Goal: Task Accomplishment & Management: Manage account settings

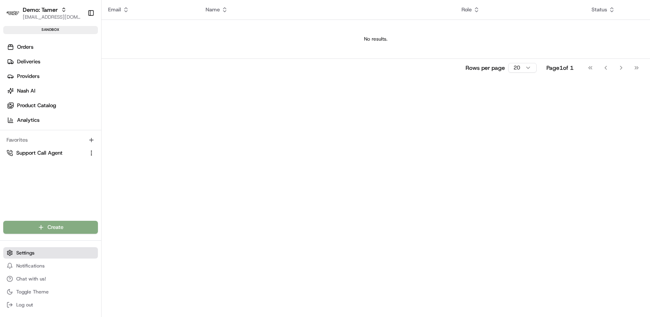
click at [37, 252] on button "Settings" at bounding box center [50, 253] width 95 height 11
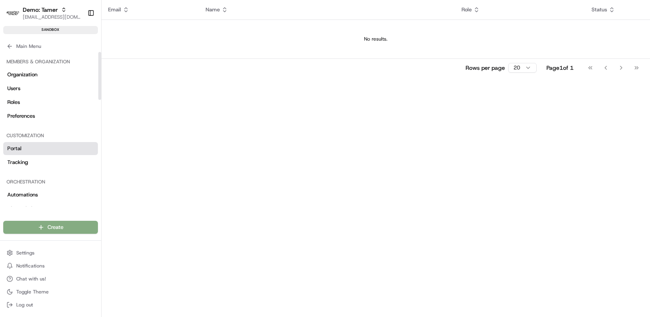
click at [46, 146] on link "Portal" at bounding box center [50, 148] width 95 height 13
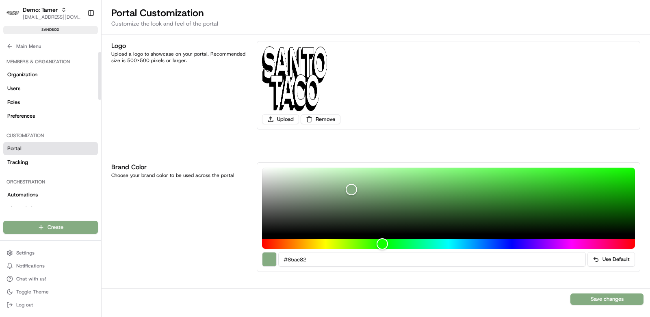
click at [319, 113] on div "Upload Remove" at bounding box center [448, 85] width 373 height 78
click at [323, 117] on button "Remove" at bounding box center [321, 120] width 40 height 10
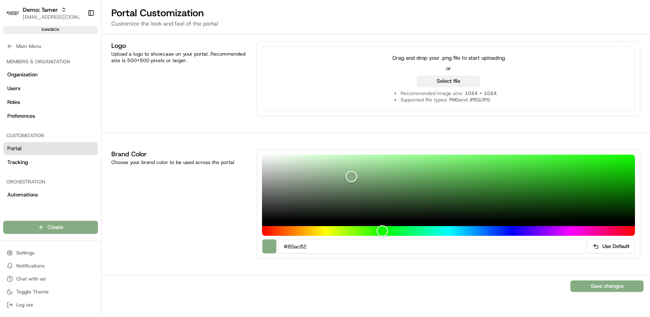
click at [436, 81] on button "Select file" at bounding box center [448, 81] width 63 height 11
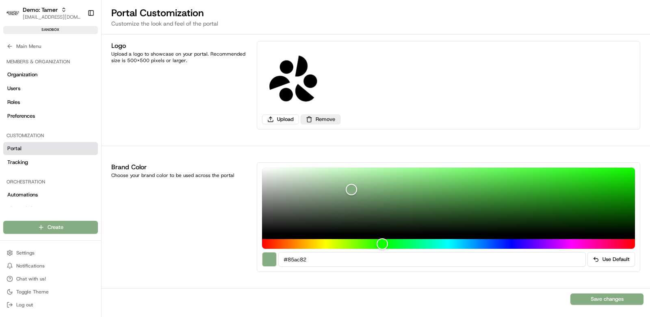
click at [332, 117] on button "Remove" at bounding box center [321, 120] width 40 height 10
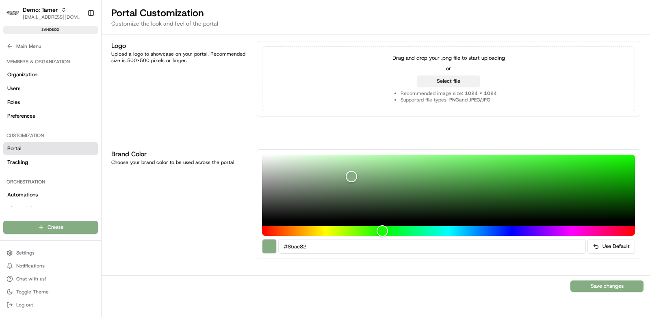
click at [430, 78] on button "Select file" at bounding box center [448, 81] width 63 height 11
click at [465, 82] on button "Select file" at bounding box center [448, 81] width 63 height 11
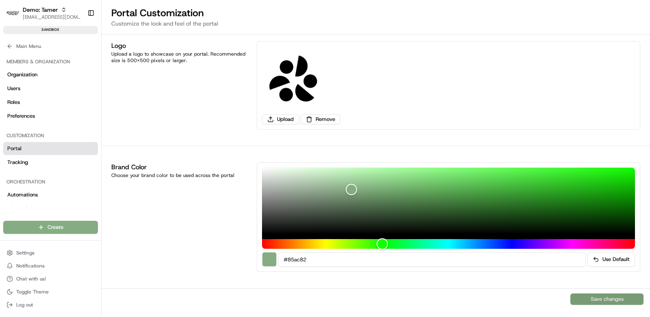
click at [619, 302] on button "Save changes" at bounding box center [607, 299] width 73 height 11
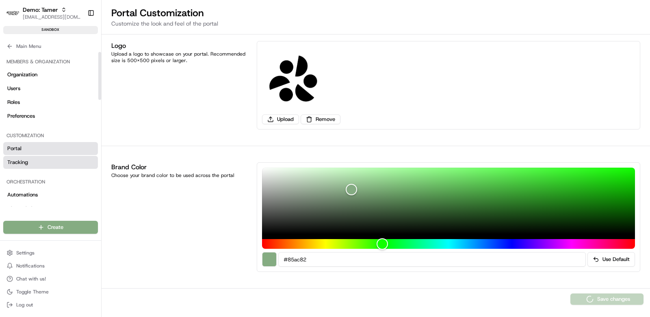
click at [50, 166] on link "Tracking" at bounding box center [50, 162] width 95 height 13
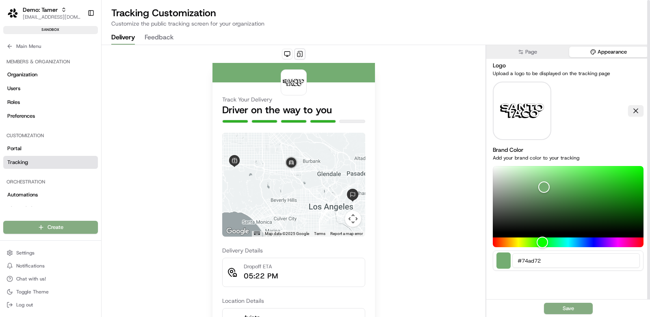
click at [600, 47] on button "Appearance" at bounding box center [609, 52] width 80 height 11
click at [638, 107] on button at bounding box center [635, 110] width 15 height 11
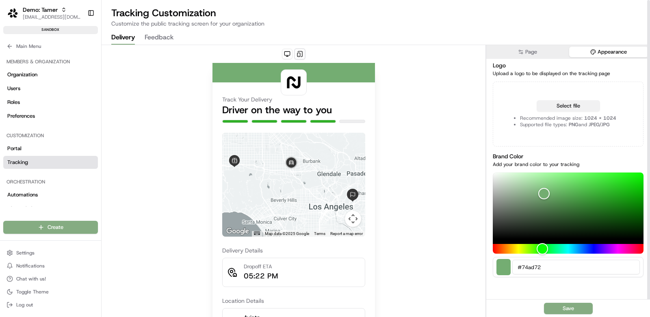
click at [578, 101] on button "Select file" at bounding box center [568, 105] width 63 height 11
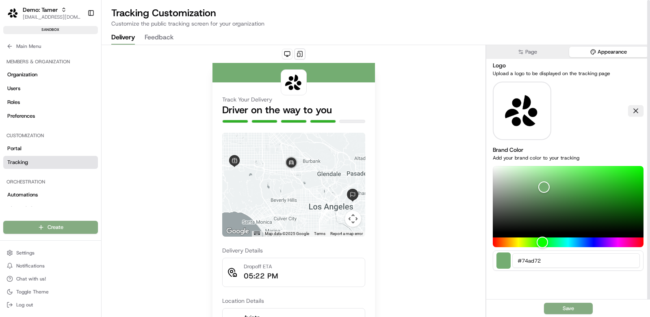
click at [528, 49] on button "Page" at bounding box center [528, 52] width 80 height 11
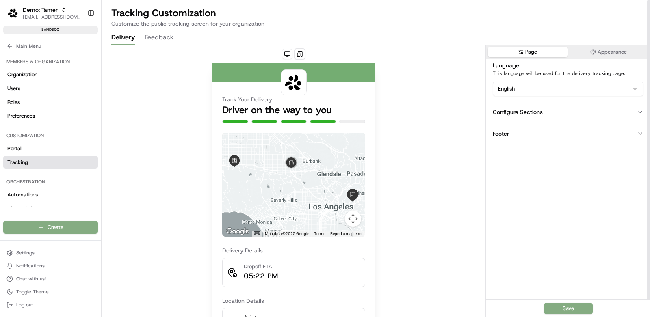
click at [541, 112] on div "Configure Sections" at bounding box center [518, 112] width 50 height 8
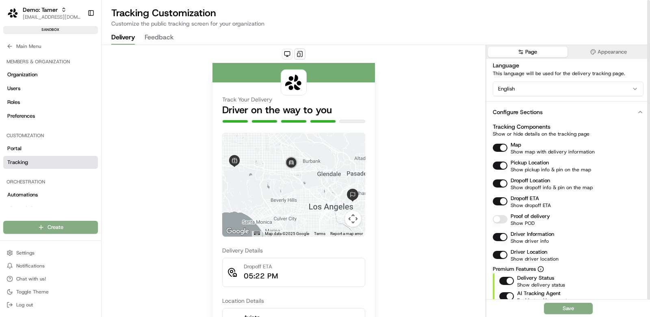
click at [545, 111] on button "Configure Sections" at bounding box center [568, 112] width 164 height 22
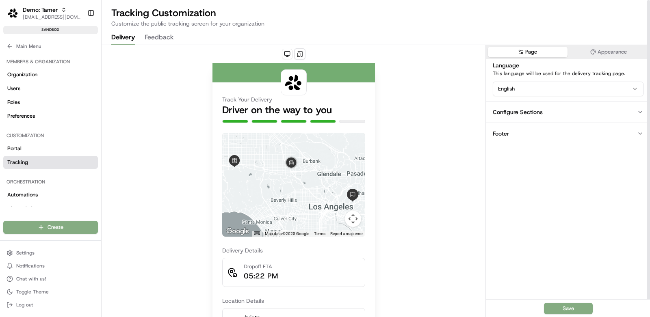
click at [533, 130] on button "Footer" at bounding box center [568, 134] width 164 height 22
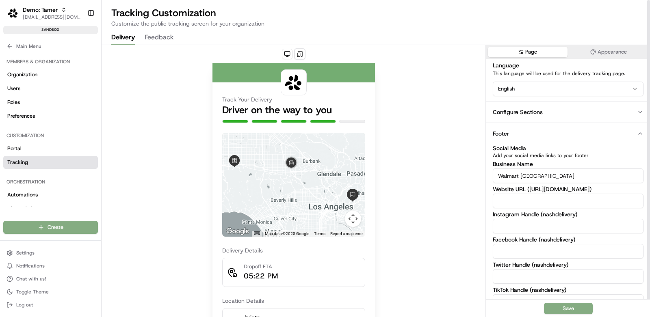
drag, startPoint x: 561, startPoint y: 180, endPoint x: 465, endPoint y: 173, distance: 96.2
click at [465, 173] on div "Track Your Delivery Driver on the way to you ← Move left → Move right ↑ Move up…" at bounding box center [376, 181] width 549 height 273
type input "Sharebite Delivery Tracking"
click at [597, 49] on button "Appearance" at bounding box center [609, 52] width 80 height 11
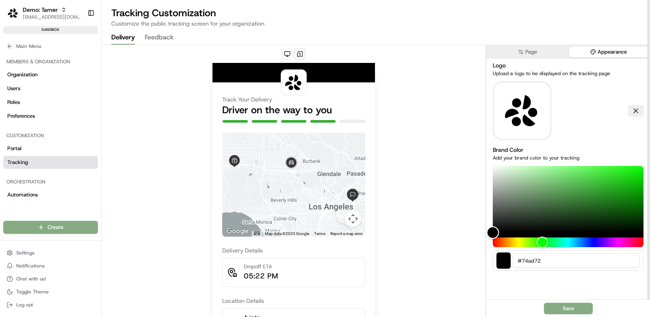
drag, startPoint x: 543, startPoint y: 187, endPoint x: 493, endPoint y: 234, distance: 69.0
click at [493, 234] on div "Color" at bounding box center [493, 233] width 13 height 13
click at [565, 305] on button "Save" at bounding box center [568, 308] width 49 height 11
click at [28, 42] on button "Main Menu" at bounding box center [50, 46] width 95 height 11
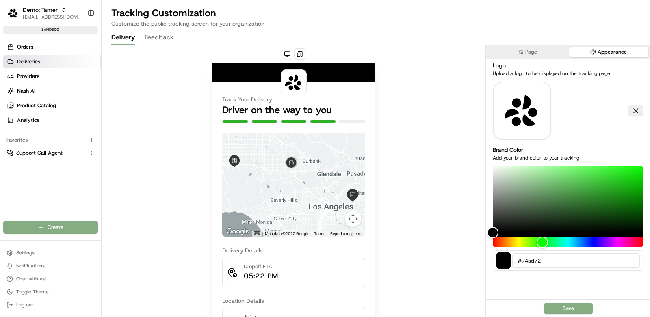
click at [32, 61] on span "Deliveries" at bounding box center [28, 61] width 23 height 7
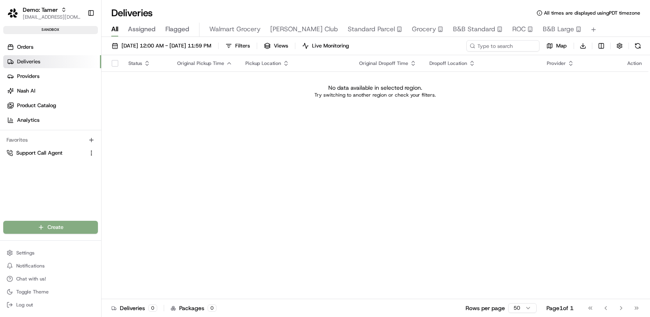
click at [455, 159] on div "Status Original Pickup Time Pickup Location Original Dropoff Time Dropoff Locat…" at bounding box center [375, 177] width 547 height 244
click at [269, 177] on div "Status Original Pickup Time Pickup Location Original Dropoff Time Dropoff Locat…" at bounding box center [375, 177] width 547 height 244
